Goal: Find specific page/section: Find specific page/section

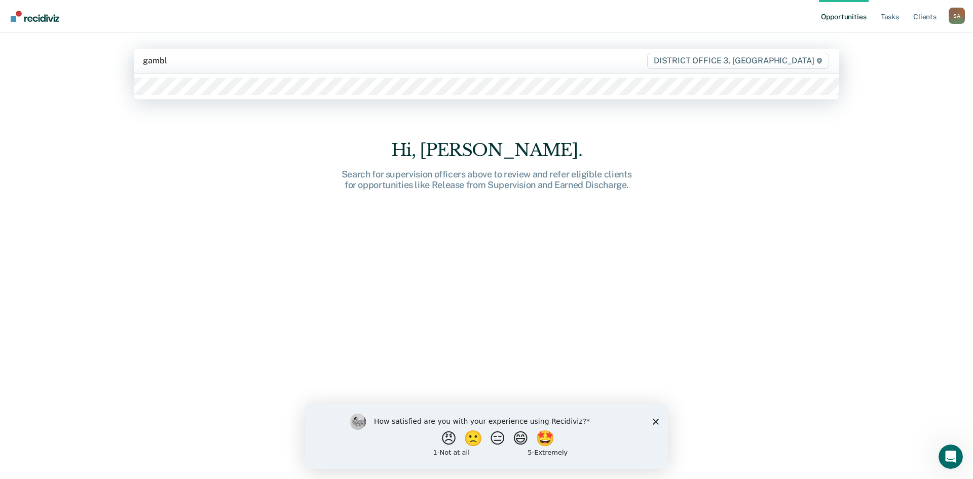
type input "[PERSON_NAME]"
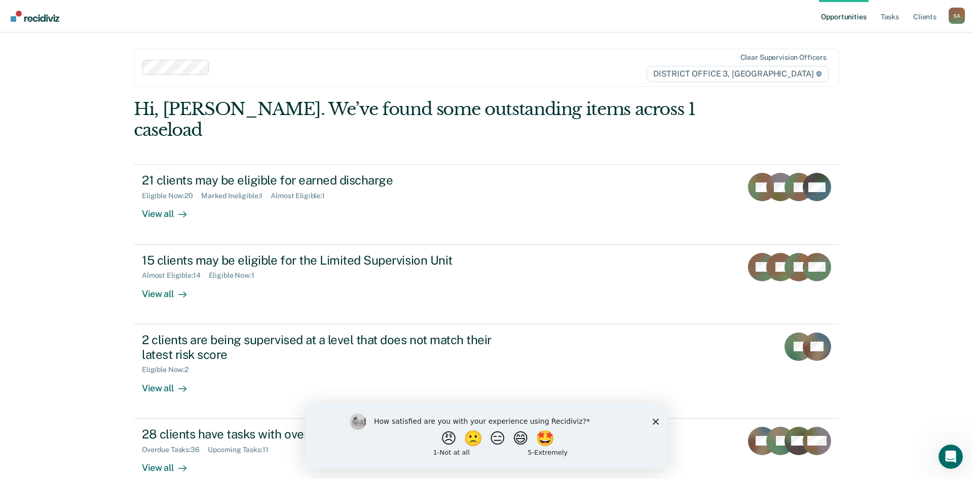
click at [653, 422] on icon "Close survey" at bounding box center [656, 421] width 6 height 6
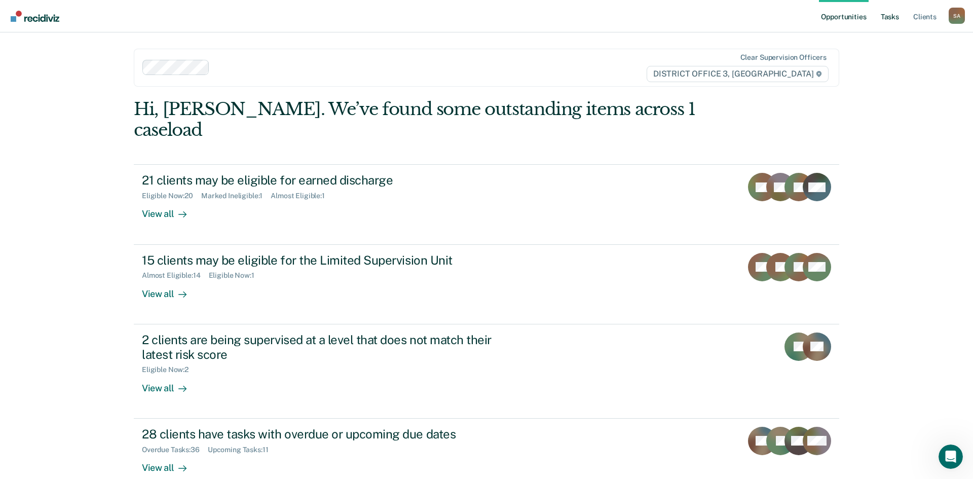
click at [888, 20] on link "Tasks" at bounding box center [890, 16] width 22 height 32
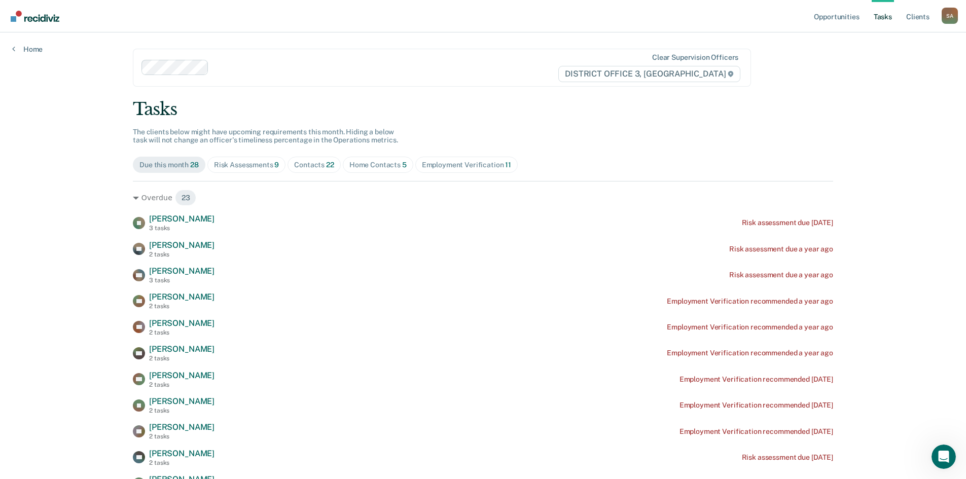
click at [326, 164] on span "22" at bounding box center [330, 165] width 8 height 8
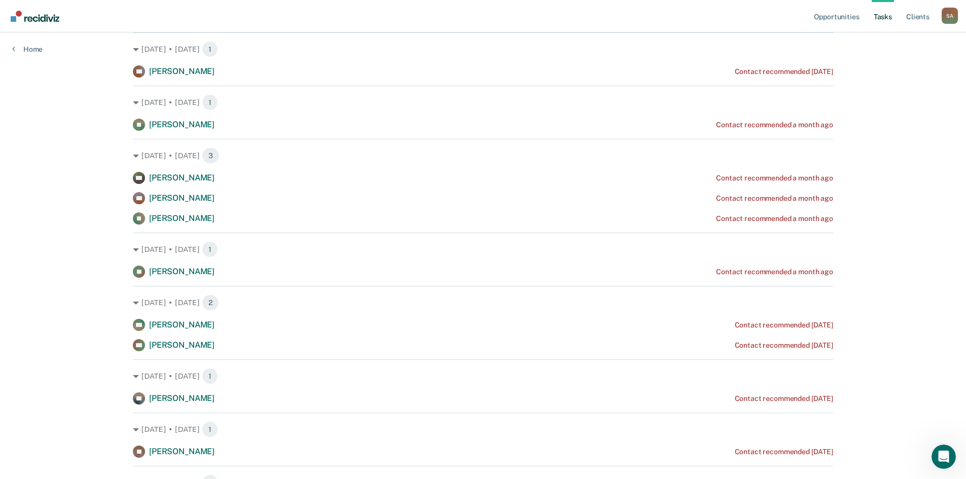
scroll to position [203, 0]
